Goal: Communication & Community: Ask a question

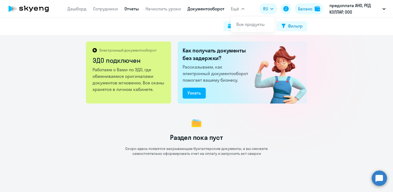
click at [128, 10] on link "Отчеты" at bounding box center [132, 8] width 14 height 5
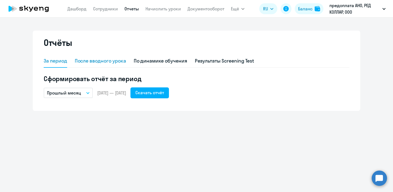
click at [97, 61] on div "После вводного урока" at bounding box center [100, 60] width 51 height 7
select select "10"
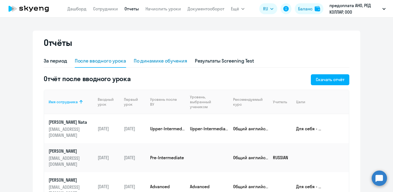
click at [153, 64] on div "По динамике обучения" at bounding box center [161, 60] width 54 height 7
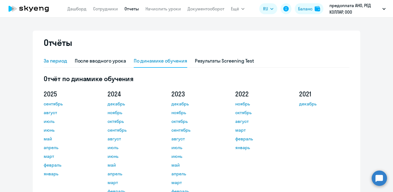
click at [60, 61] on div "За период" at bounding box center [55, 60] width 23 height 7
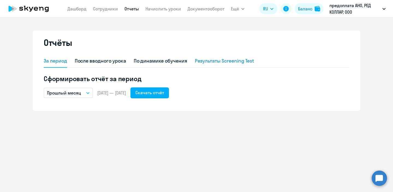
click at [233, 63] on div "Результаты Screening Test" at bounding box center [225, 60] width 60 height 7
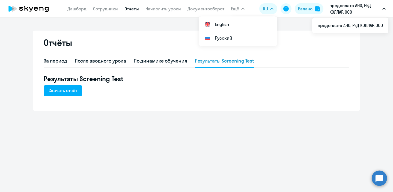
click at [32, 5] on icon at bounding box center [29, 9] width 48 height 14
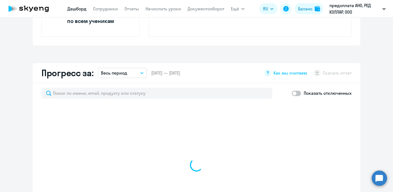
select select "30"
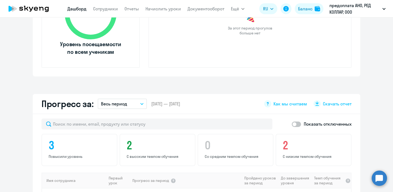
scroll to position [238, 0]
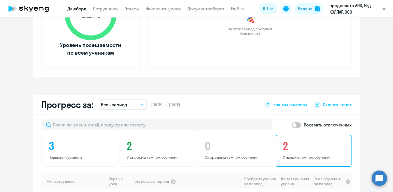
click at [292, 151] on h4 "2" at bounding box center [314, 146] width 63 height 13
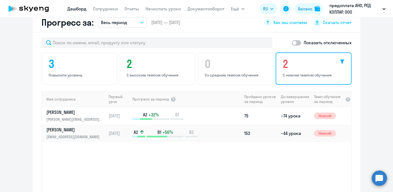
scroll to position [319, 0]
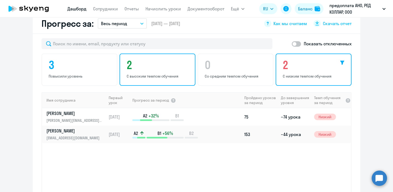
click at [148, 62] on h4 "2" at bounding box center [158, 64] width 63 height 13
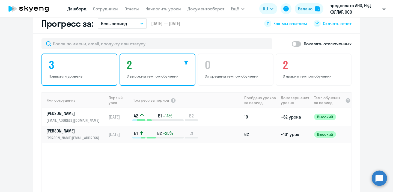
click at [97, 67] on h4 "3" at bounding box center [80, 64] width 63 height 13
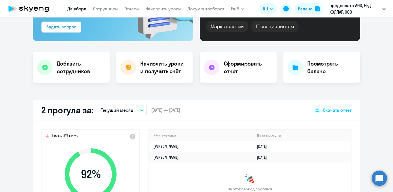
scroll to position [77, 0]
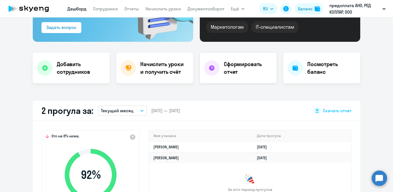
click at [211, 66] on circle at bounding box center [211, 67] width 5 height 5
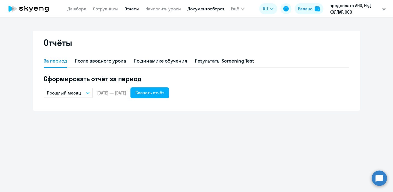
click at [205, 6] on link "Документооборот" at bounding box center [206, 8] width 37 height 5
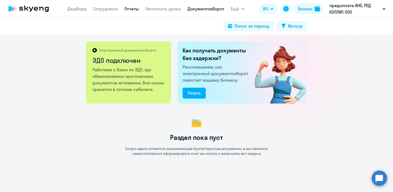
click at [134, 8] on link "Отчеты" at bounding box center [132, 8] width 14 height 5
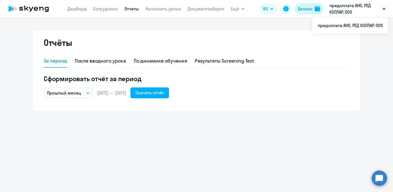
click at [313, 8] on button "Баланс" at bounding box center [309, 8] width 29 height 11
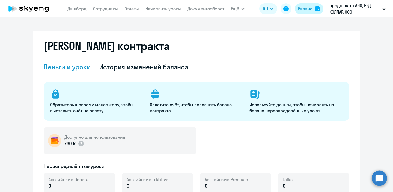
select select "english_adult_not_native_speaker"
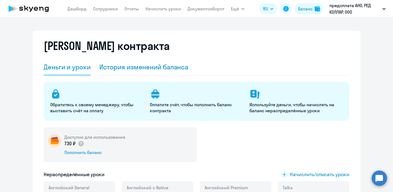
click at [154, 69] on div "История изменений баланса" at bounding box center [143, 67] width 89 height 9
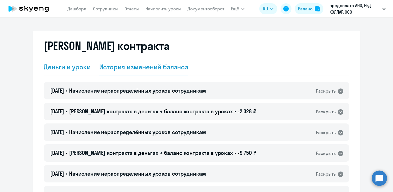
click at [87, 69] on div "Деньги и уроки" at bounding box center [67, 67] width 47 height 9
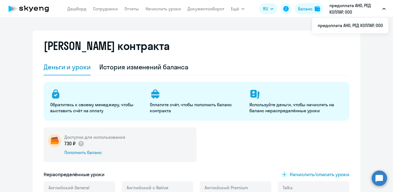
click at [361, 5] on p "предоплата АНО, РЕД КОЛЛАР, ООО" at bounding box center [355, 8] width 51 height 13
click at [385, 10] on button "предоплата АНО, РЕД КОЛЛАР, ООО" at bounding box center [358, 8] width 62 height 13
click at [202, 8] on link "Документооборот" at bounding box center [206, 8] width 37 height 5
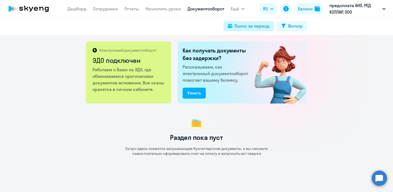
click at [235, 24] on div "Поиск за период" at bounding box center [252, 26] width 35 height 7
select select "all"
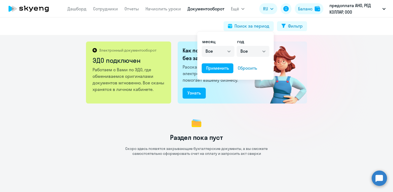
click at [295, 40] on div at bounding box center [196, 96] width 393 height 192
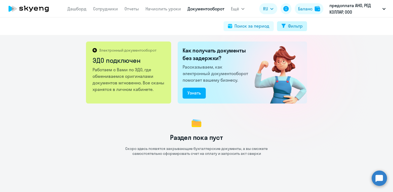
click at [291, 27] on div "Фильтр" at bounding box center [295, 26] width 15 height 7
select select "all"
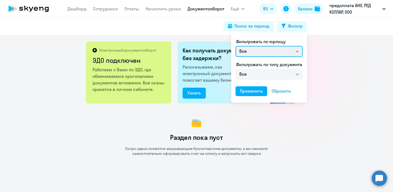
click at [283, 47] on select "Все" at bounding box center [269, 51] width 67 height 11
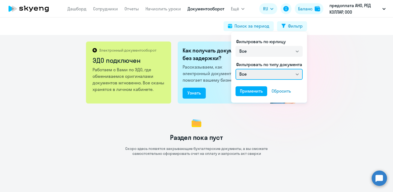
click at [289, 73] on select "Все" at bounding box center [269, 74] width 67 height 11
click at [152, 81] on div at bounding box center [196, 96] width 393 height 192
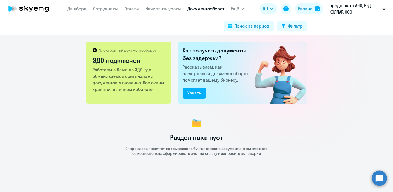
click at [151, 65] on div "Электронный документооборот ЭДО подключен" at bounding box center [129, 57] width 73 height 19
click at [81, 10] on link "Дашборд" at bounding box center [76, 8] width 19 height 5
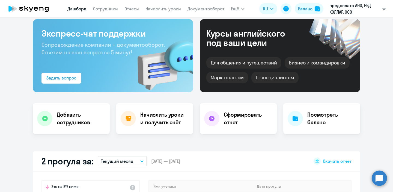
scroll to position [28, 0]
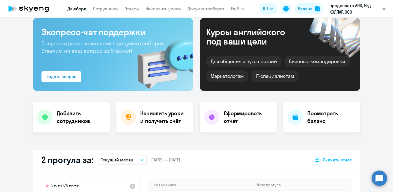
select select "30"
click at [212, 123] on div at bounding box center [211, 117] width 15 height 15
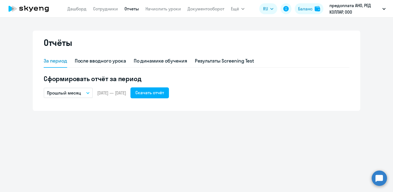
click at [52, 11] on icon at bounding box center [29, 9] width 48 height 14
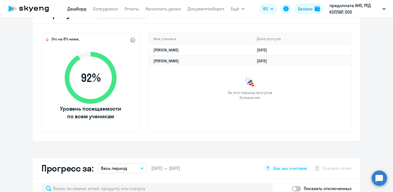
select select "30"
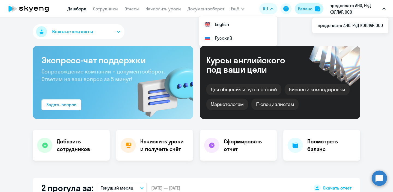
click at [307, 8] on div "Баланс" at bounding box center [305, 8] width 14 height 7
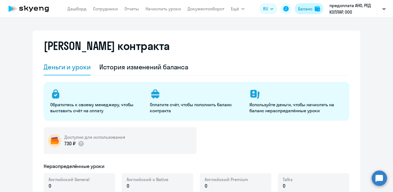
select select "english_adult_not_native_speaker"
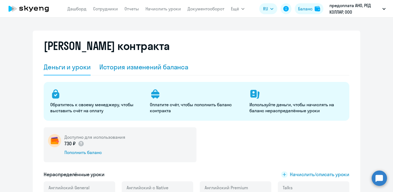
click at [160, 63] on div "История изменений баланса" at bounding box center [143, 67] width 89 height 9
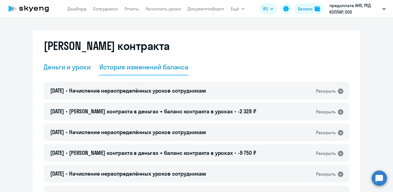
click at [72, 66] on div "Деньги и уроки" at bounding box center [67, 67] width 47 height 9
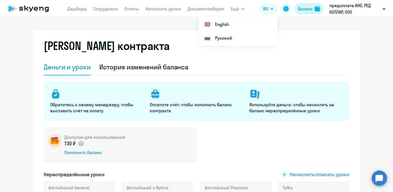
click at [302, 5] on div "Баланс" at bounding box center [305, 8] width 14 height 7
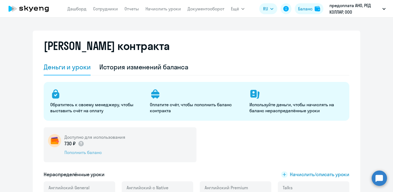
click at [100, 150] on div "Пополнить баланс" at bounding box center [94, 152] width 61 height 6
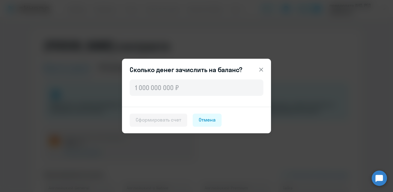
click at [261, 67] on icon at bounding box center [261, 69] width 7 height 7
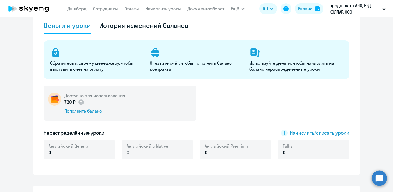
scroll to position [39, 0]
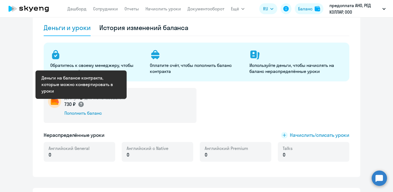
click at [83, 103] on circle at bounding box center [80, 104] width 5 height 5
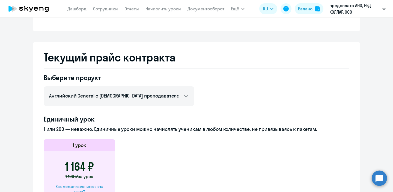
scroll to position [0, 0]
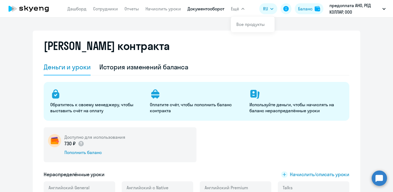
click at [195, 9] on link "Документооборот" at bounding box center [206, 8] width 37 height 5
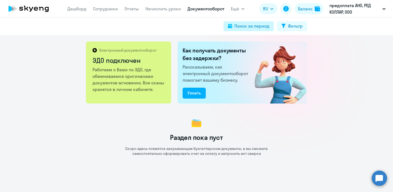
click at [228, 29] on button "Поиск за период" at bounding box center [249, 26] width 50 height 10
select select "all"
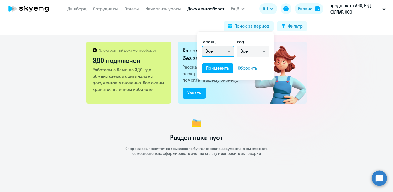
click at [215, 53] on select "Все январь февраль март апрель май июнь июль август сентябрь октябрь ноябрь дек…" at bounding box center [218, 51] width 33 height 11
click at [223, 68] on div "Применить" at bounding box center [217, 68] width 23 height 7
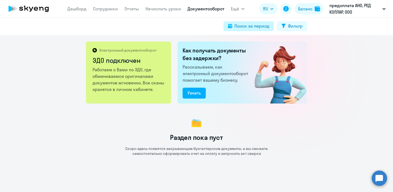
click at [236, 25] on div "Поиск за период" at bounding box center [252, 26] width 35 height 7
select select "all"
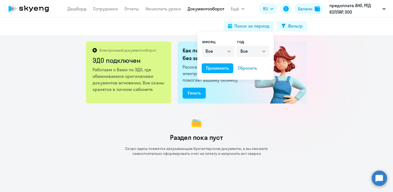
click at [353, 130] on div at bounding box center [196, 96] width 393 height 192
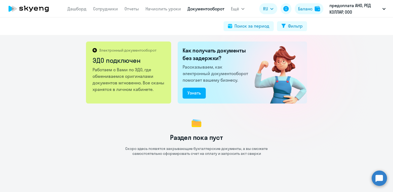
click at [163, 13] on nav "[PERSON_NAME] Отчеты Начислить уроки Документооборот" at bounding box center [145, 8] width 157 height 11
click at [164, 9] on link "Начислить уроки" at bounding box center [164, 8] width 36 height 5
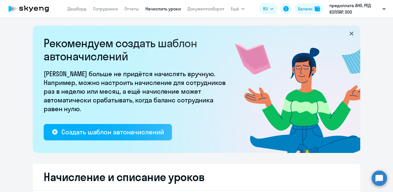
select select "10"
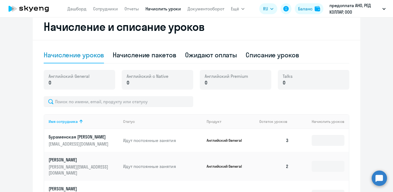
scroll to position [151, 0]
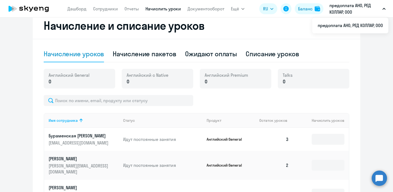
click at [375, 179] on circle at bounding box center [379, 177] width 15 height 15
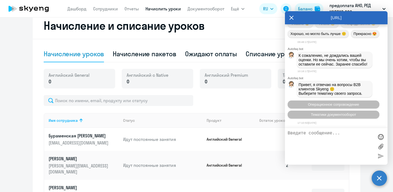
scroll to position [5106, 0]
click at [337, 115] on span "Тематики документооборот" at bounding box center [333, 115] width 45 height 4
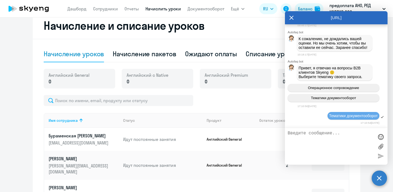
scroll to position [5167, 0]
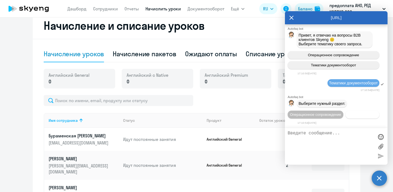
click at [348, 115] on span "Документооборот" at bounding box center [362, 115] width 29 height 4
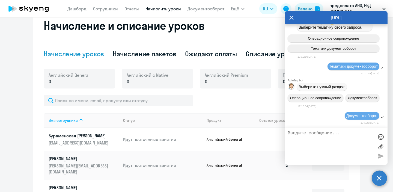
scroll to position [5260, 0]
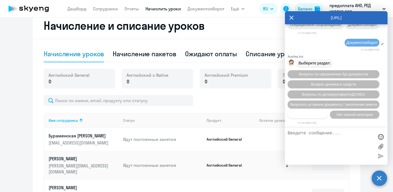
click at [317, 115] on span "Прочие вопросы" at bounding box center [308, 115] width 27 height 4
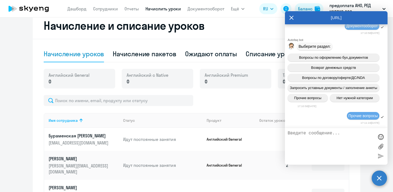
scroll to position [5363, 0]
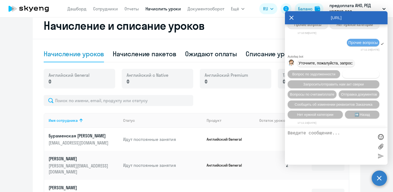
click at [370, 72] on span "Вопросы по ЭДО" at bounding box center [361, 74] width 28 height 4
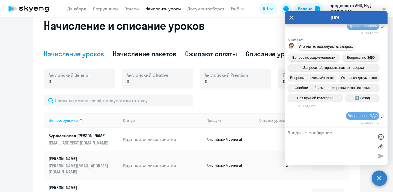
scroll to position [5421, 0]
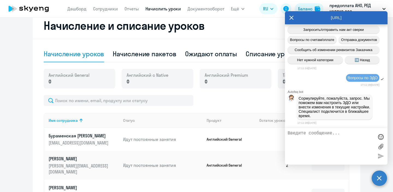
click at [326, 133] on textarea at bounding box center [331, 146] width 86 height 31
type textarea "Добрый день, не могли бы вы прислать акт за август по ЭДО?"
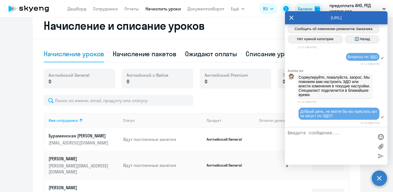
click at [250, 102] on div at bounding box center [197, 100] width 306 height 11
